Goal: Information Seeking & Learning: Learn about a topic

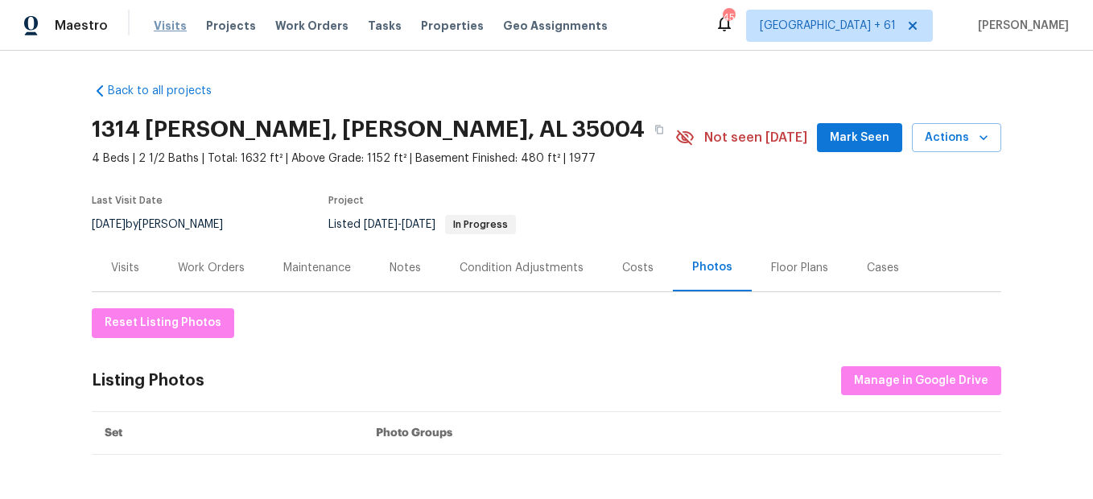
click at [175, 20] on span "Visits" at bounding box center [170, 26] width 33 height 16
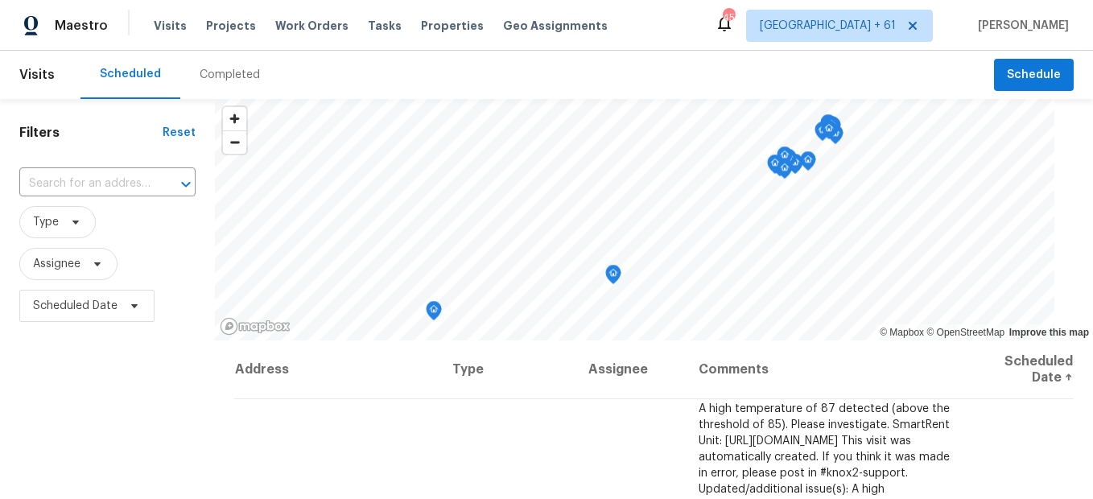
click at [230, 80] on div "Completed" at bounding box center [230, 75] width 60 height 16
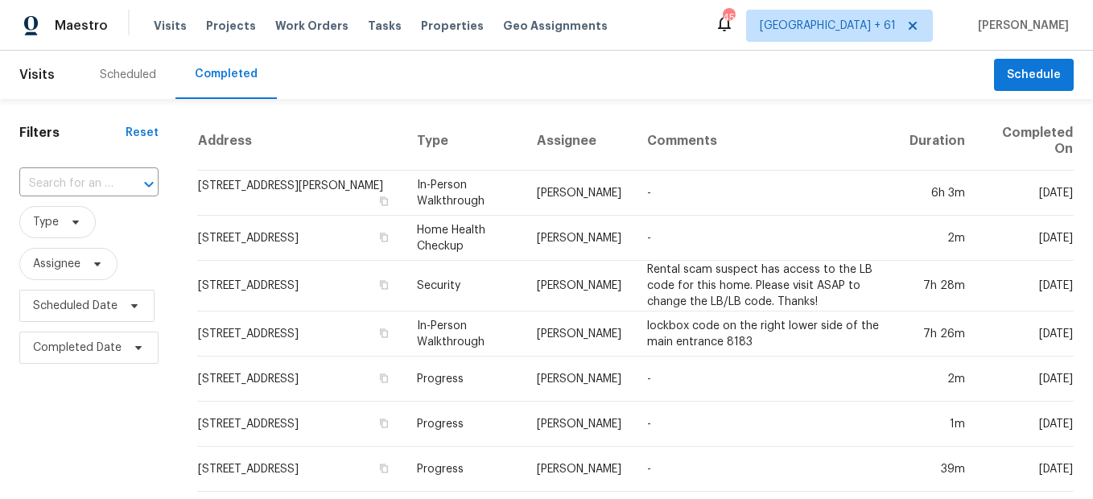
click at [142, 187] on icon "Open" at bounding box center [148, 184] width 19 height 19
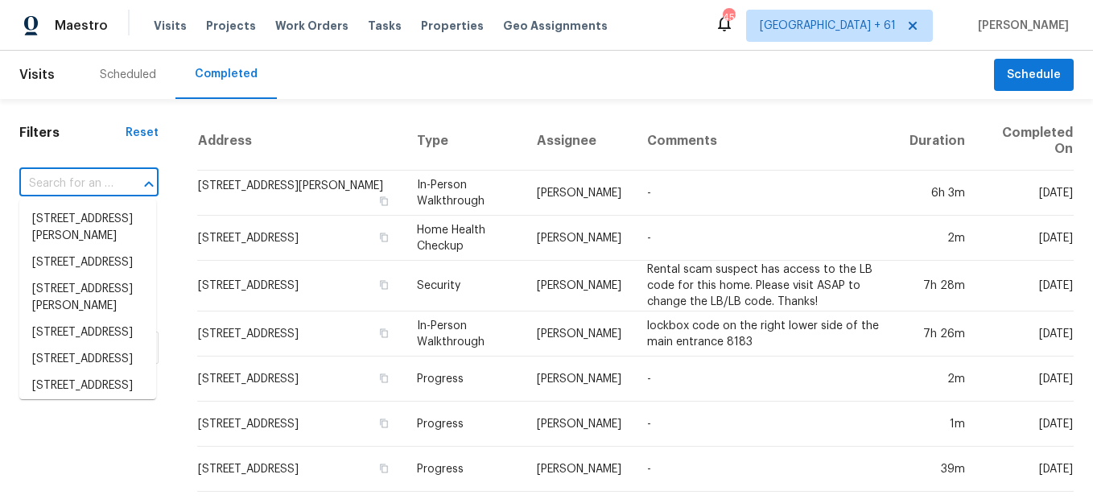
paste input "[STREET_ADDRESS][PERSON_NAME]"
type input "[STREET_ADDRESS][PERSON_NAME]"
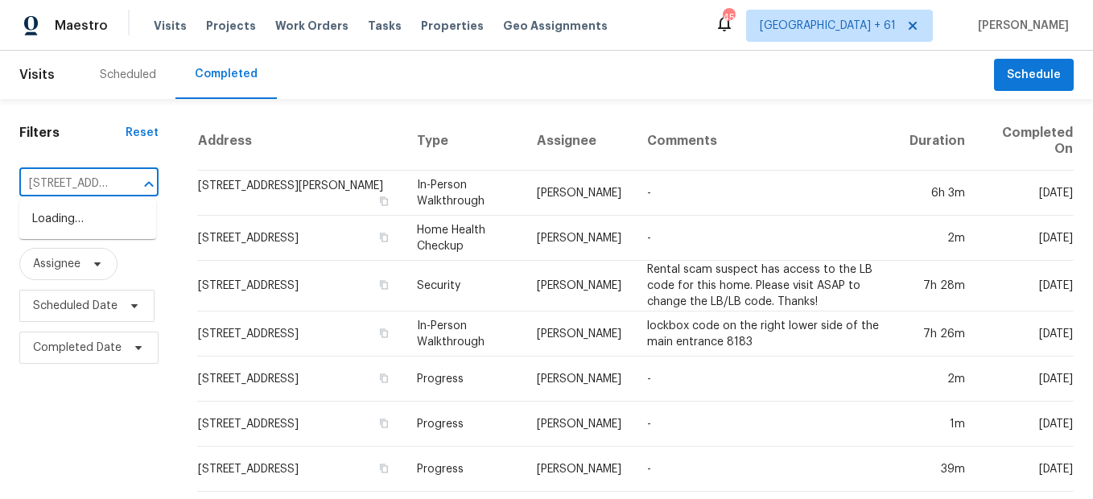
scroll to position [0, 95]
click at [108, 224] on li "[STREET_ADDRESS][PERSON_NAME]" at bounding box center [87, 227] width 137 height 43
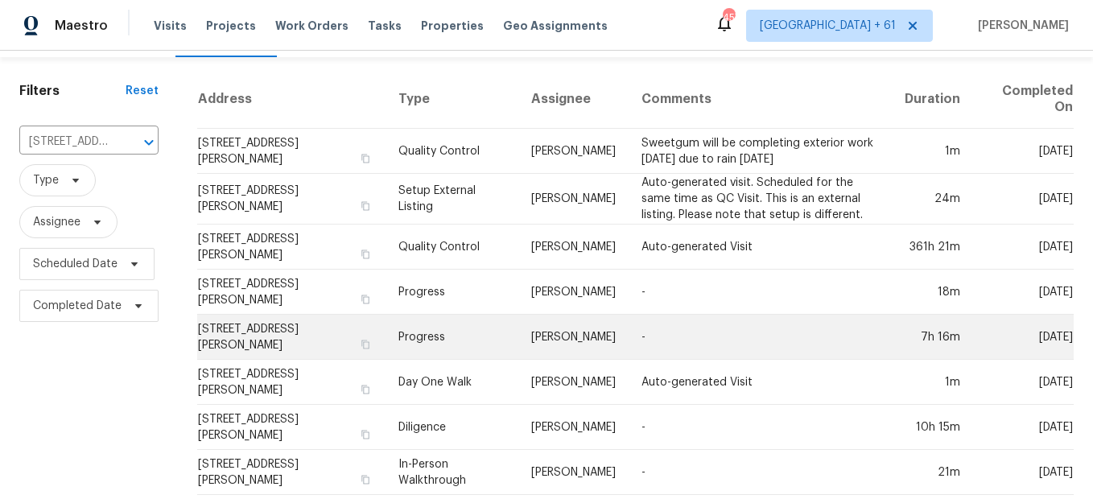
scroll to position [63, 0]
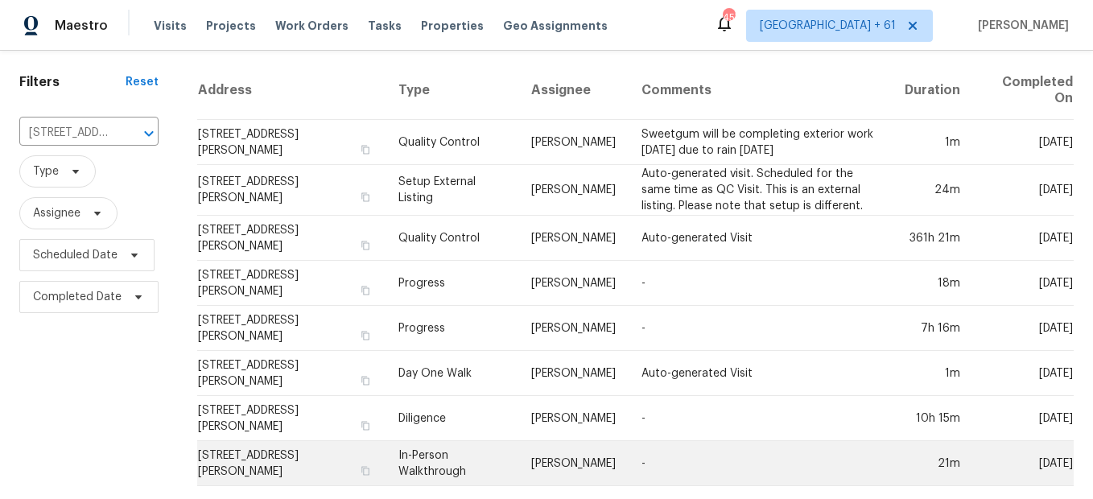
click at [433, 441] on td "In-Person Walkthrough" at bounding box center [451, 463] width 133 height 45
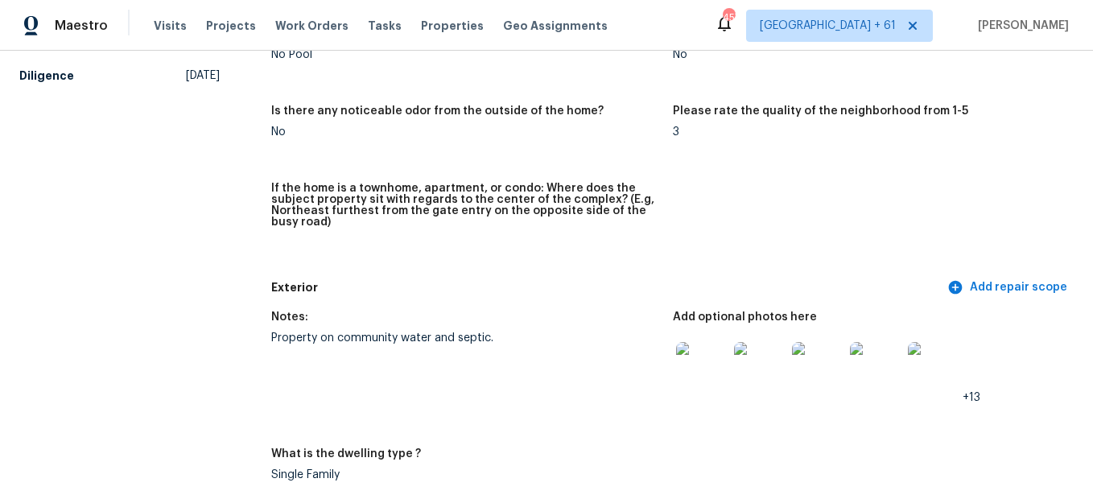
scroll to position [483, 0]
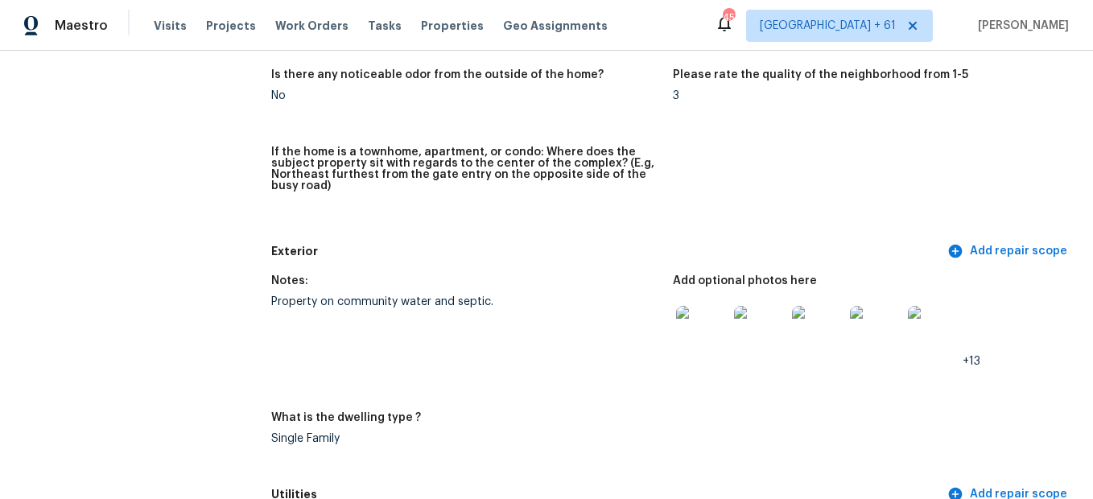
click at [660, 325] on figure "Notes: Property on community water and septic." at bounding box center [471, 333] width 401 height 117
click at [680, 332] on img at bounding box center [701, 331] width 51 height 51
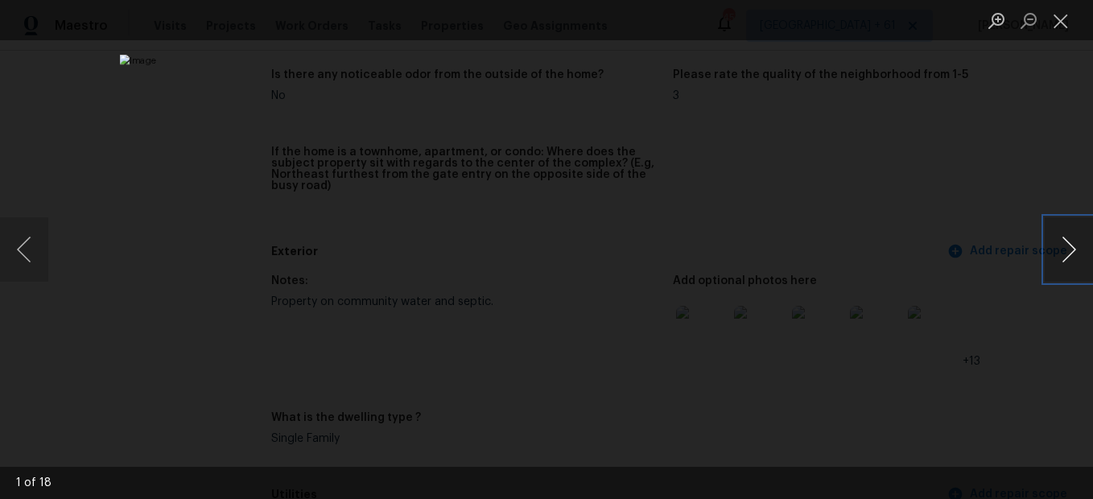
click at [1066, 261] on button "Next image" at bounding box center [1068, 249] width 48 height 64
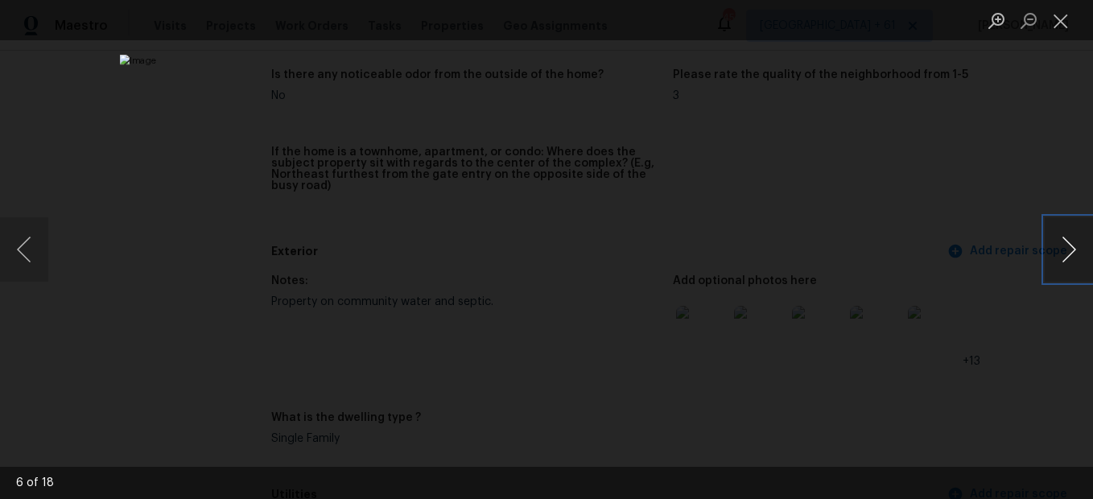
click at [1066, 261] on button "Next image" at bounding box center [1068, 249] width 48 height 64
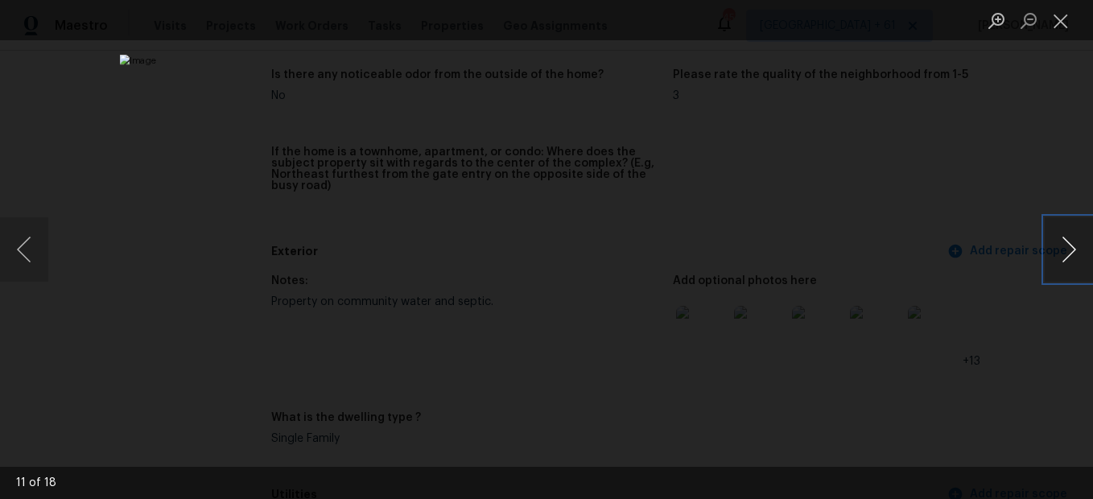
click at [1066, 261] on button "Next image" at bounding box center [1068, 249] width 48 height 64
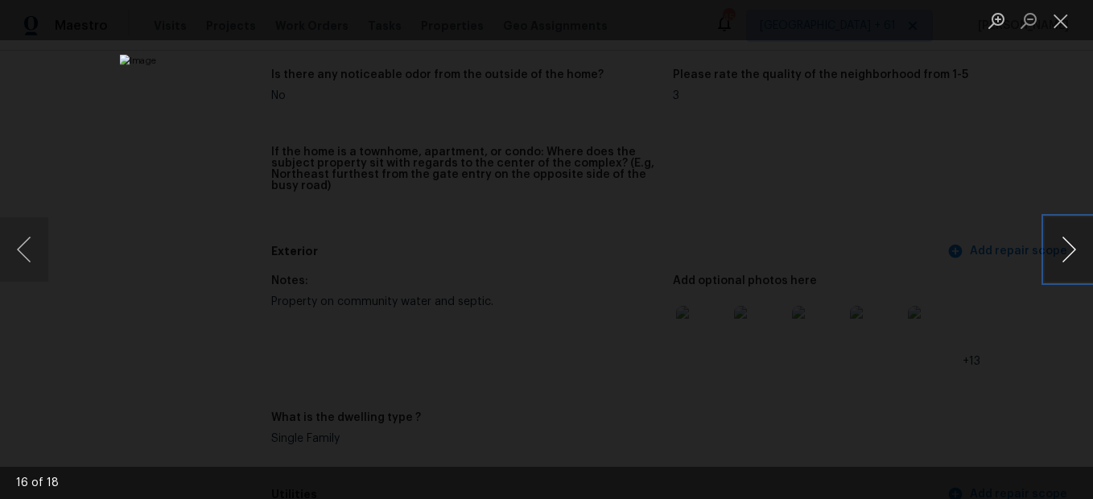
click at [1066, 261] on button "Next image" at bounding box center [1068, 249] width 48 height 64
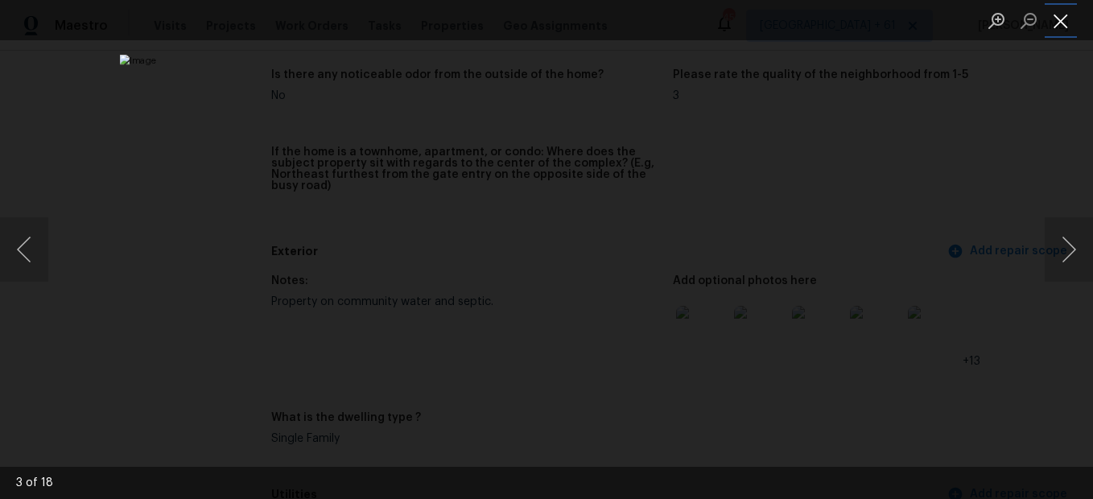
click at [1060, 22] on button "Close lightbox" at bounding box center [1060, 20] width 32 height 28
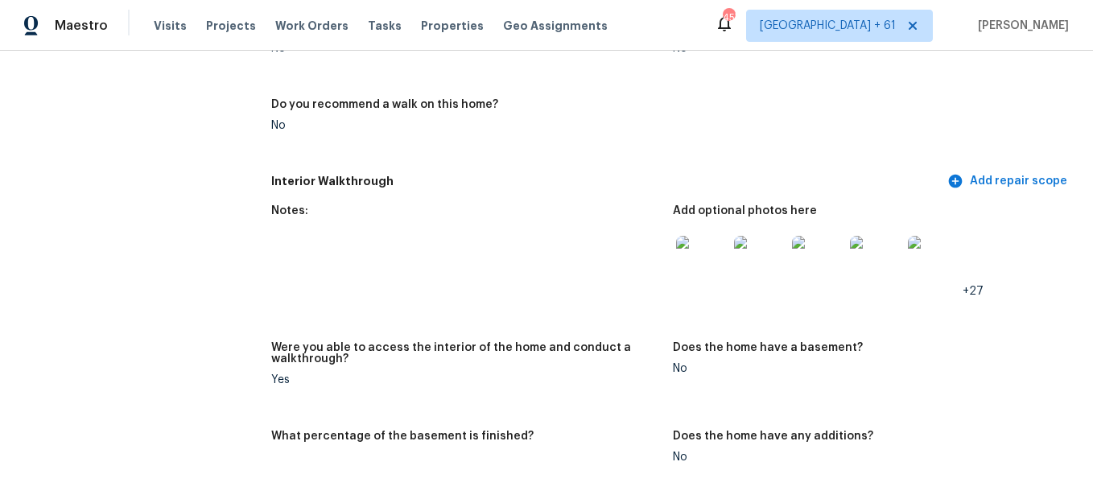
scroll to position [1689, 0]
